Goal: Information Seeking & Learning: Find specific page/section

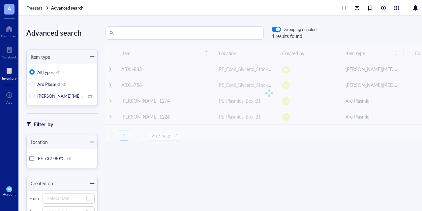
click at [149, 31] on input "search" at bounding box center [188, 33] width 145 height 13
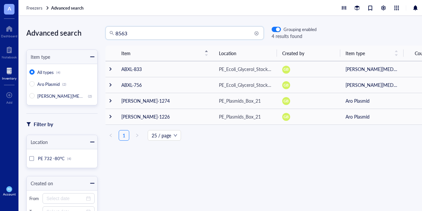
type input "8563"
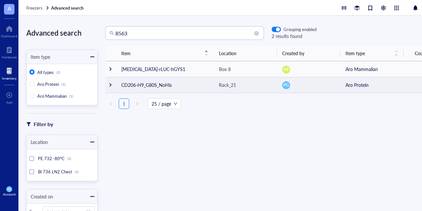
click at [113, 86] on div at bounding box center [110, 85] width 5 height 5
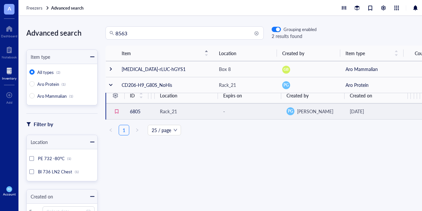
click at [135, 111] on td "6805" at bounding box center [137, 111] width 24 height 16
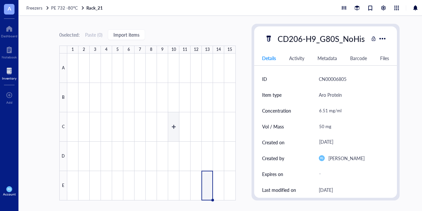
type textarea "Keep everyone on the same page…"
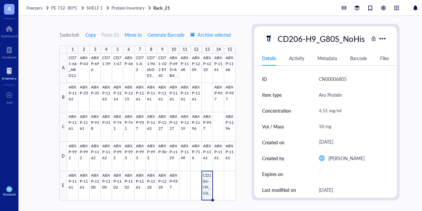
click at [8, 72] on div at bounding box center [9, 71] width 15 height 11
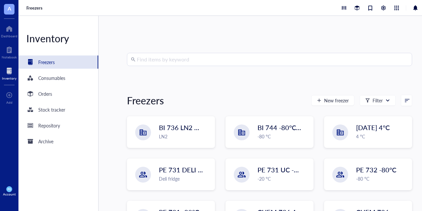
click at [202, 62] on input "search" at bounding box center [273, 59] width 272 height 13
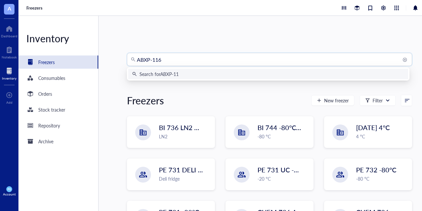
type input "ABXP-1168"
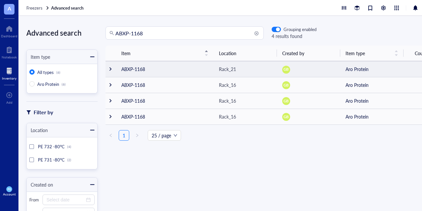
click at [110, 67] on div at bounding box center [110, 69] width 5 height 5
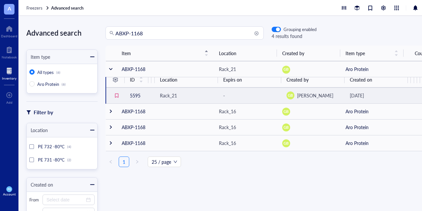
click at [171, 93] on div "Rack_21" at bounding box center [168, 95] width 17 height 7
click at [139, 94] on td "5595" at bounding box center [137, 95] width 24 height 16
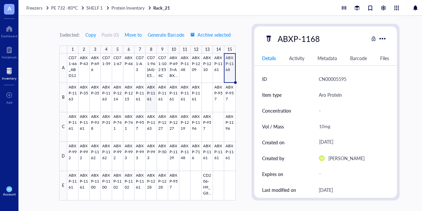
type textarea "Keep everyone on the same page…"
click at [8, 71] on div at bounding box center [9, 71] width 15 height 11
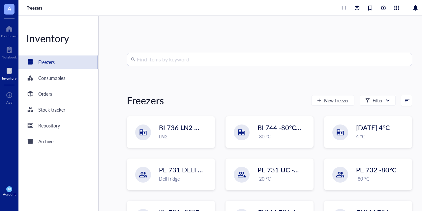
click at [177, 62] on input "search" at bounding box center [273, 59] width 272 height 13
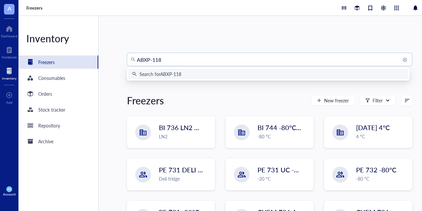
type input "ABXP-1186"
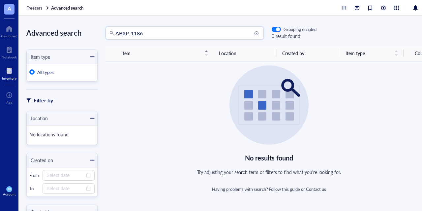
click at [157, 29] on input "ABXP-1186" at bounding box center [188, 33] width 145 height 13
type input "ABXP-1168"
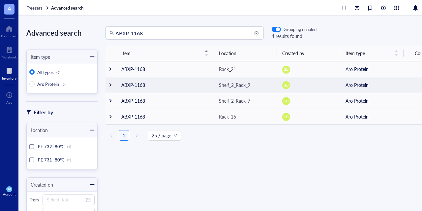
click at [110, 83] on div at bounding box center [110, 85] width 5 height 5
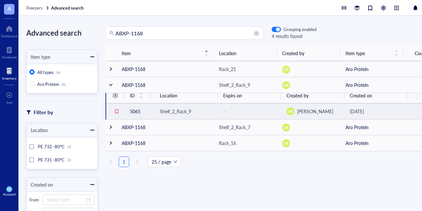
click at [139, 111] on td "5065" at bounding box center [137, 111] width 24 height 16
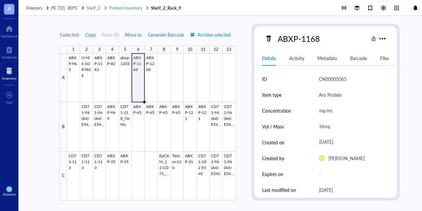
click at [101, 7] on div "Shelf_2" at bounding box center [96, 8] width 21 height 6
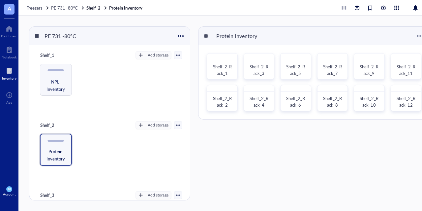
click at [11, 72] on div at bounding box center [9, 71] width 15 height 11
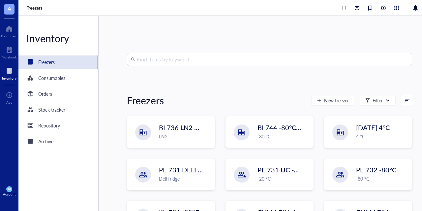
click at [157, 66] on div "Find items by keyword Freezers New freezer Filter BI 736 LN2 Chest LN2 BI 744 -…" at bounding box center [269, 113] width 285 height 121
click at [157, 56] on input "search" at bounding box center [273, 59] width 272 height 13
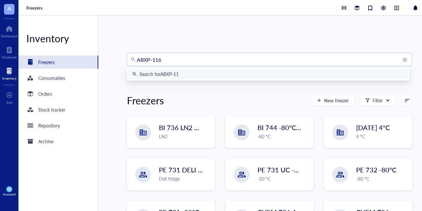
type input "ABXP-1168"
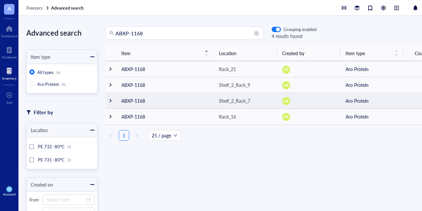
click at [110, 102] on div at bounding box center [110, 100] width 5 height 5
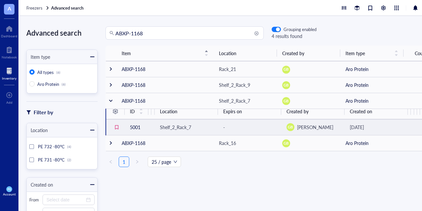
click at [136, 127] on td "5001" at bounding box center [137, 127] width 24 height 16
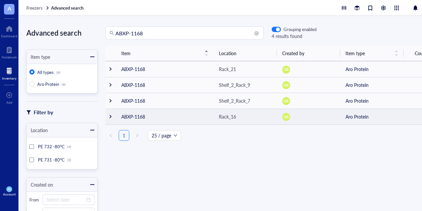
click at [111, 117] on div at bounding box center [110, 116] width 5 height 5
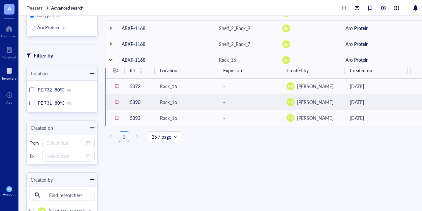
scroll to position [33, 0]
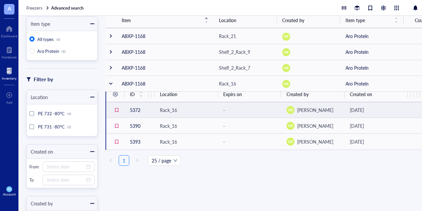
click at [134, 110] on td "5372" at bounding box center [137, 110] width 24 height 16
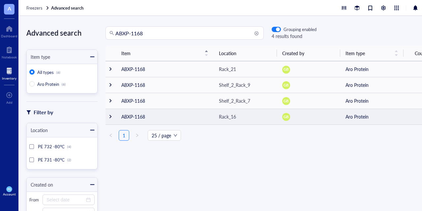
click at [109, 113] on td at bounding box center [111, 117] width 11 height 16
click at [111, 115] on div at bounding box center [110, 116] width 5 height 5
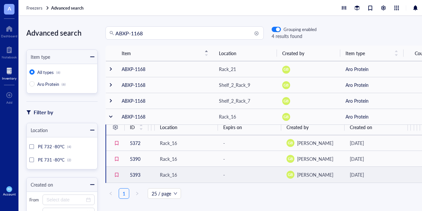
click at [134, 173] on td "5393" at bounding box center [137, 175] width 24 height 16
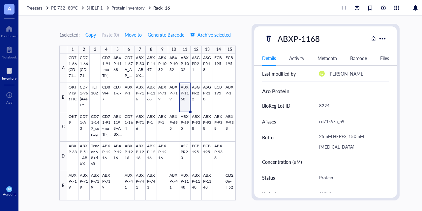
scroll to position [99, 0]
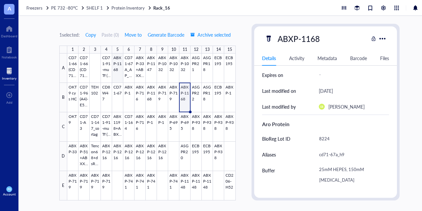
click at [117, 64] on div at bounding box center [151, 126] width 169 height 147
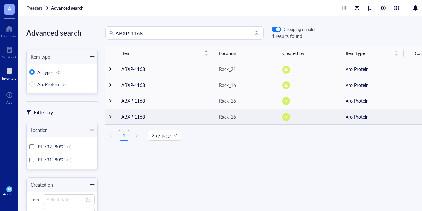
click at [109, 114] on td at bounding box center [111, 117] width 11 height 16
click at [110, 116] on div at bounding box center [110, 116] width 5 height 5
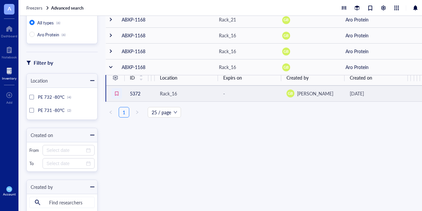
scroll to position [17, 0]
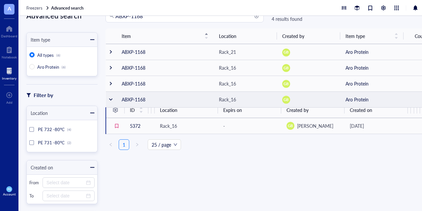
click at [110, 99] on div at bounding box center [111, 99] width 5 height 5
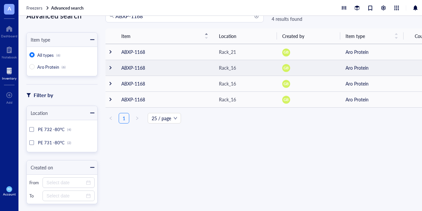
click at [110, 68] on div at bounding box center [110, 67] width 5 height 5
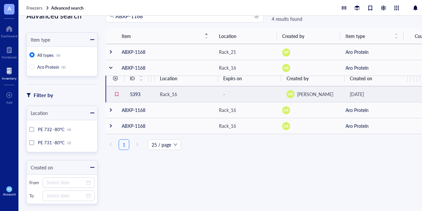
click at [135, 92] on td "5393" at bounding box center [137, 94] width 24 height 16
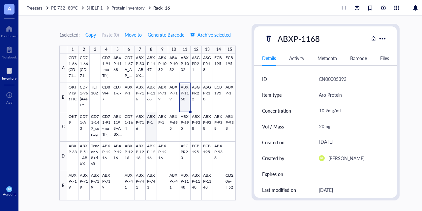
click at [152, 129] on div at bounding box center [151, 126] width 169 height 147
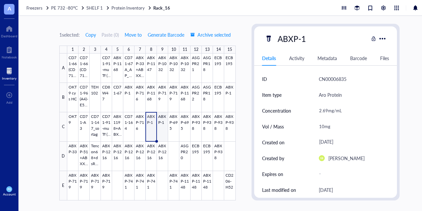
click at [159, 128] on div at bounding box center [151, 126] width 169 height 147
click at [150, 98] on div at bounding box center [151, 126] width 169 height 147
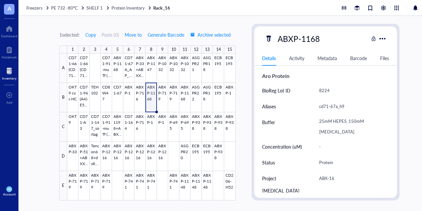
scroll to position [134, 0]
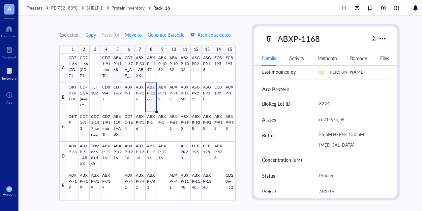
click at [117, 73] on div at bounding box center [151, 126] width 169 height 147
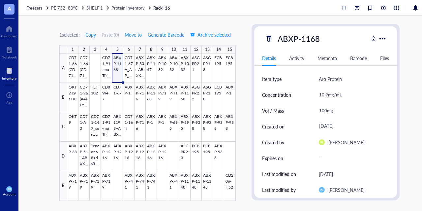
scroll to position [2, 0]
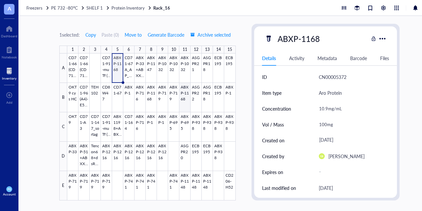
click at [184, 97] on div at bounding box center [151, 126] width 169 height 147
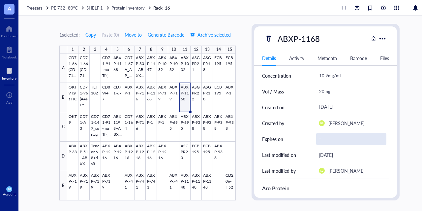
scroll to position [2, 0]
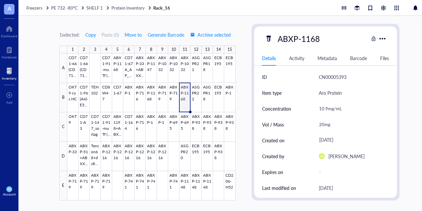
click at [8, 70] on div at bounding box center [9, 71] width 15 height 11
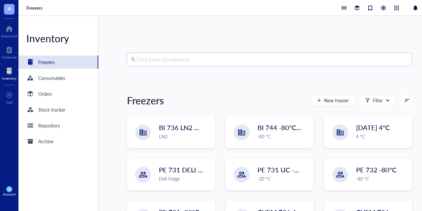
click at [208, 62] on input "search" at bounding box center [273, 59] width 272 height 13
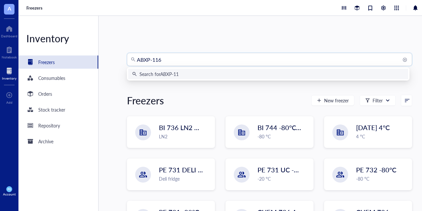
type input "ABXP-1168"
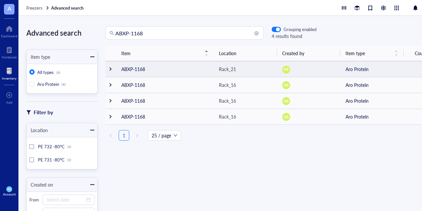
click at [107, 70] on td at bounding box center [111, 69] width 11 height 16
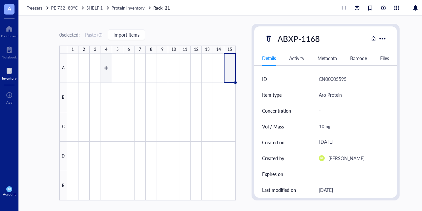
type textarea "Keep everyone on the same page…"
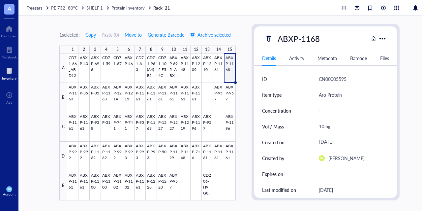
click at [239, 123] on div "1 selected: Copy Paste ( 0 ) Move to Generate Barcode Archive selected 1 2 3 4 …" at bounding box center [229, 113] width 422 height 195
drag, startPoint x: 241, startPoint y: 83, endPoint x: 240, endPoint y: 77, distance: 6.4
click at [241, 82] on div "1 selected: Copy Paste ( 0 ) Move to Generate Barcode Archive selected 1 2 3 4 …" at bounding box center [229, 113] width 422 height 195
click at [243, 25] on div "1 selected: Copy Paste ( 0 ) Move to Generate Barcode Archive selected 1 2 3 4 …" at bounding box center [229, 113] width 422 height 195
